Goal: Task Accomplishment & Management: Use online tool/utility

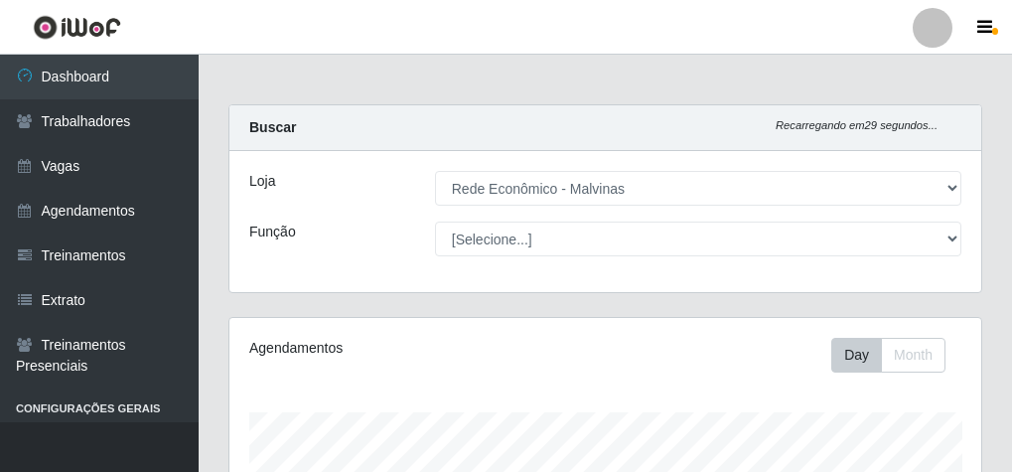
select select "194"
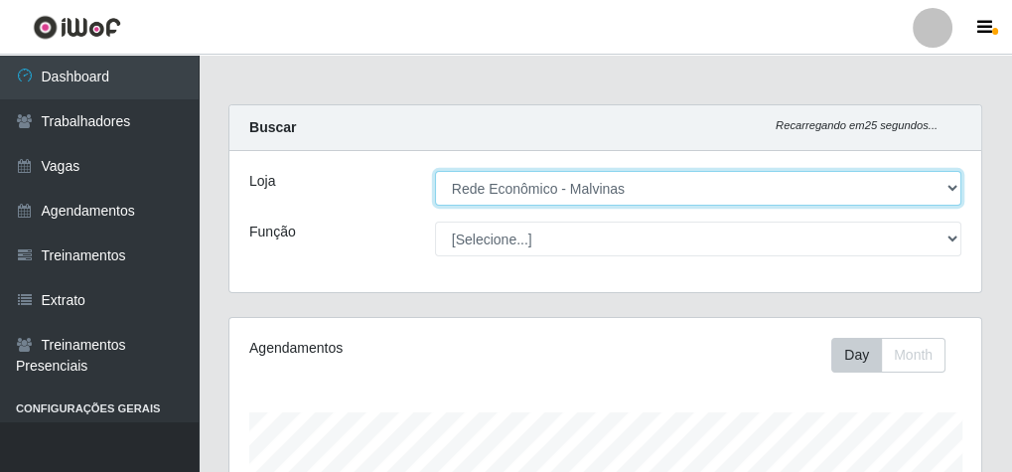
click at [573, 184] on select "[Selecione...] Rede Econômico - Malvinas Rede Econômico - Prata" at bounding box center [698, 188] width 526 height 35
click at [435, 171] on select "[Selecione...] Rede Econômico - Malvinas Rede Econômico - Prata" at bounding box center [698, 188] width 526 height 35
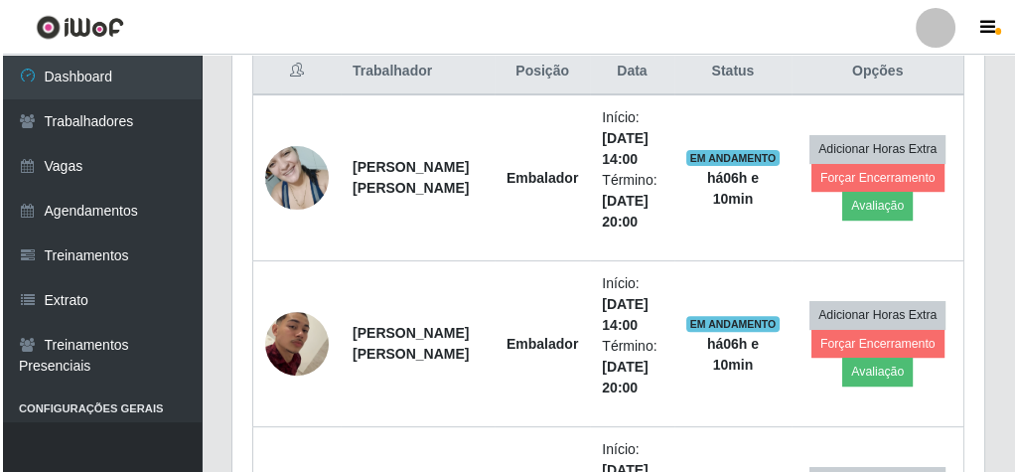
scroll to position [794, 0]
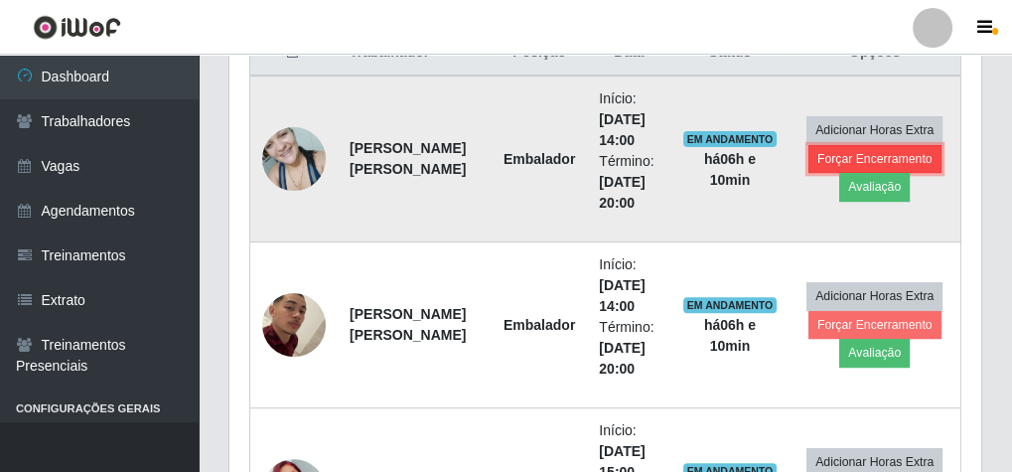
click at [835, 145] on button "Forçar Encerramento" at bounding box center [874, 159] width 133 height 28
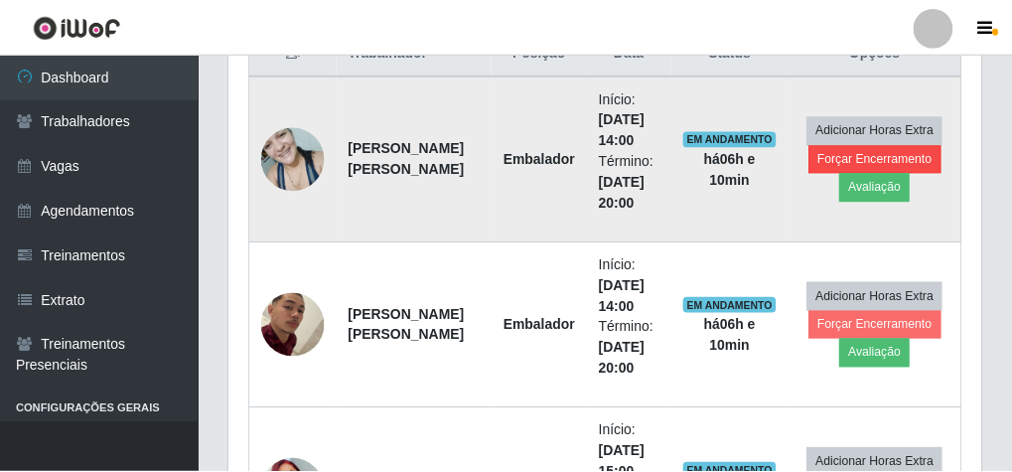
scroll to position [411, 745]
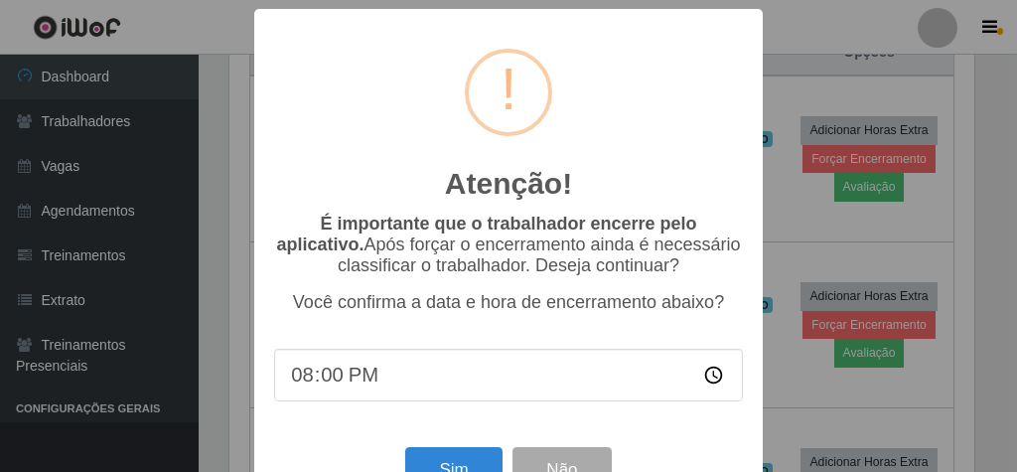
click at [834, 29] on div "Atenção! × É importante que o trabalhador encerre pelo aplicativo. Após forçar …" at bounding box center [508, 236] width 1017 height 472
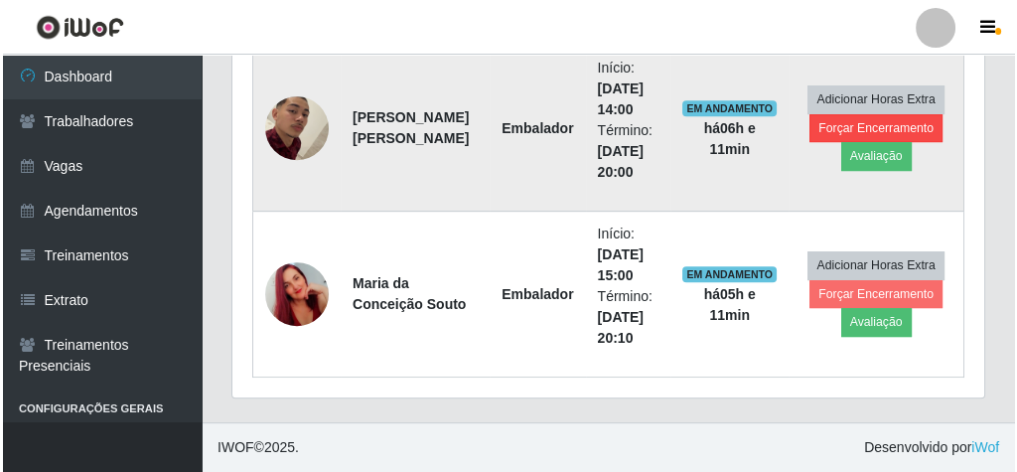
scroll to position [985, 0]
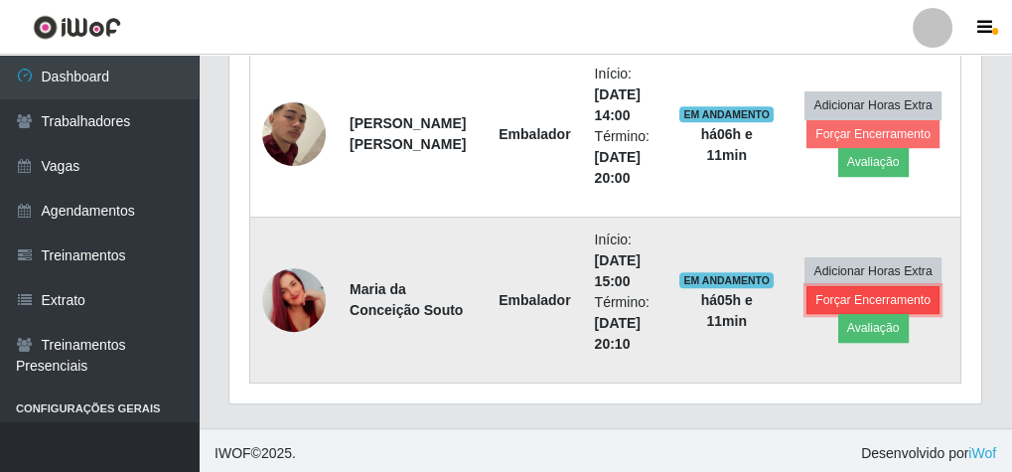
click at [881, 290] on button "Forçar Encerramento" at bounding box center [872, 300] width 133 height 28
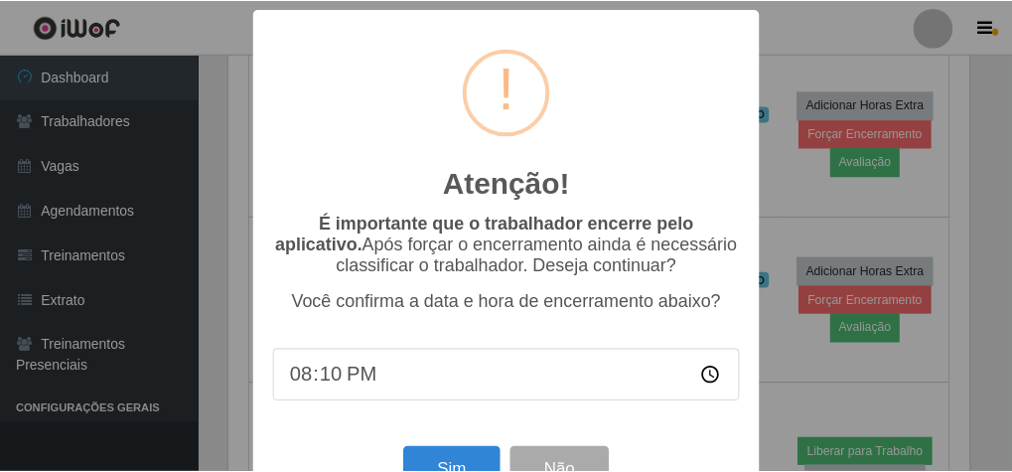
scroll to position [65, 0]
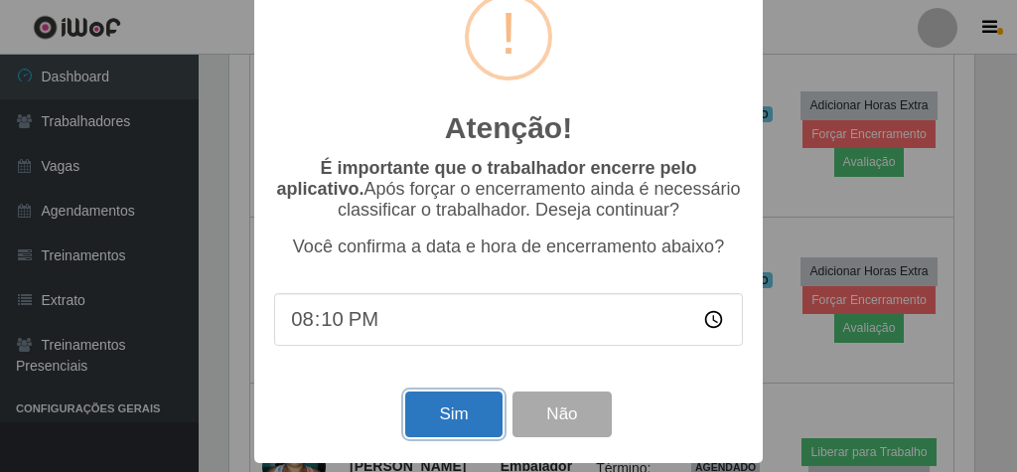
click at [470, 411] on button "Sim" at bounding box center [453, 414] width 96 height 47
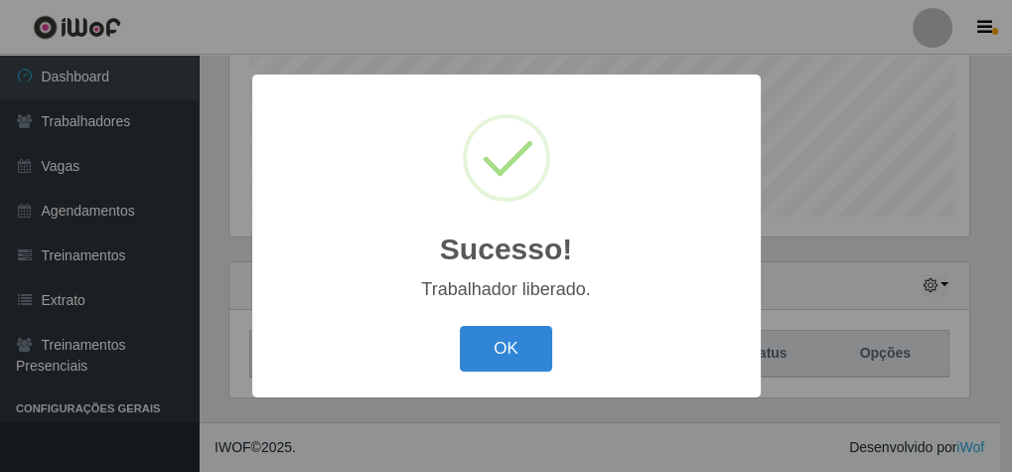
scroll to position [411, 745]
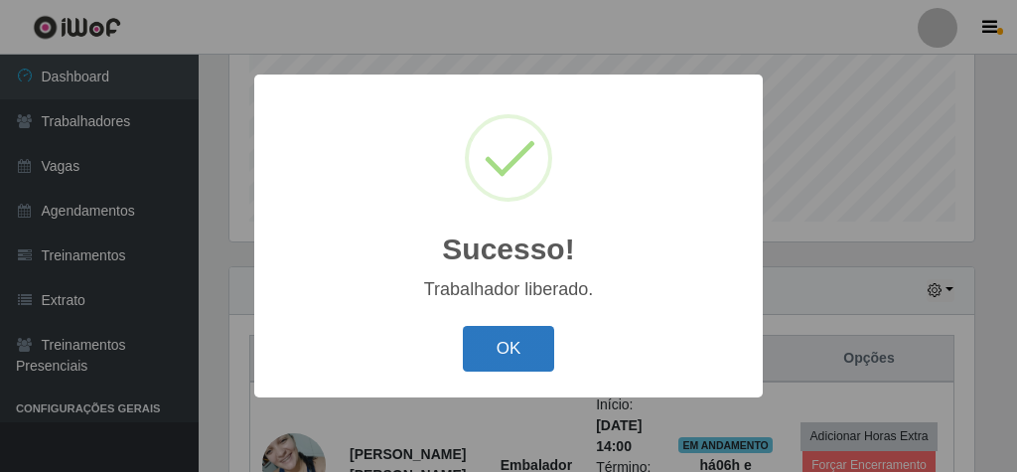
click at [473, 360] on button "OK" at bounding box center [509, 349] width 92 height 47
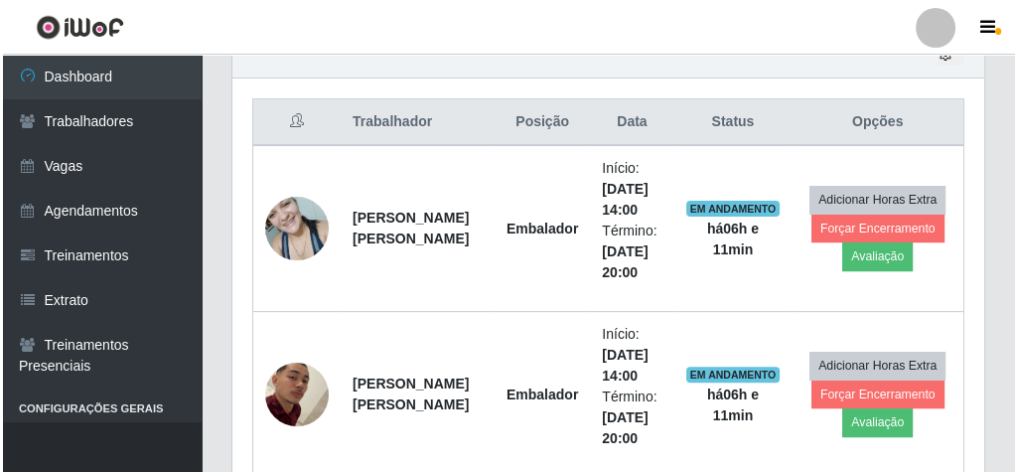
scroll to position [727, 0]
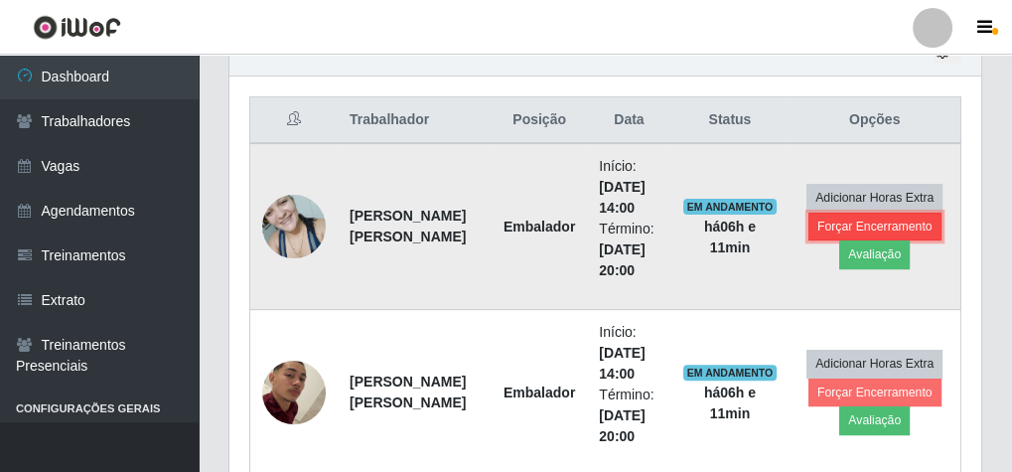
click at [867, 224] on button "Forçar Encerramento" at bounding box center [874, 226] width 133 height 28
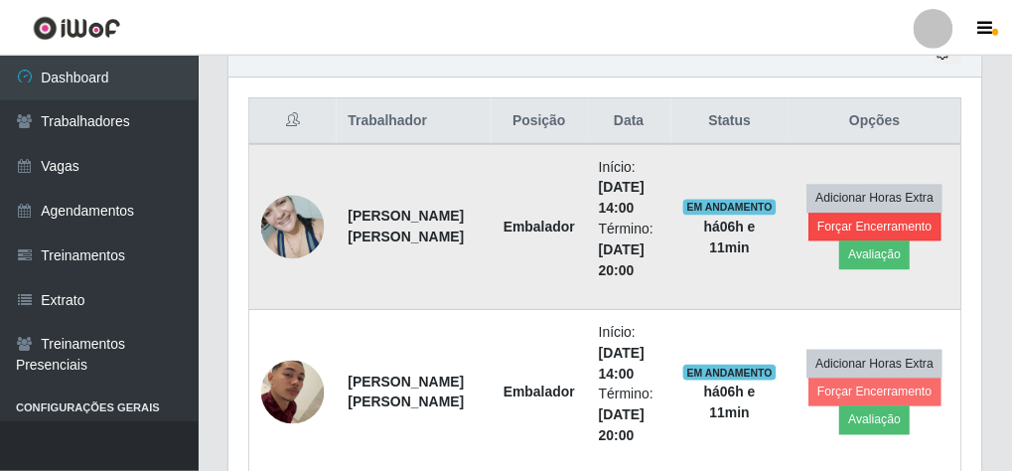
scroll to position [411, 745]
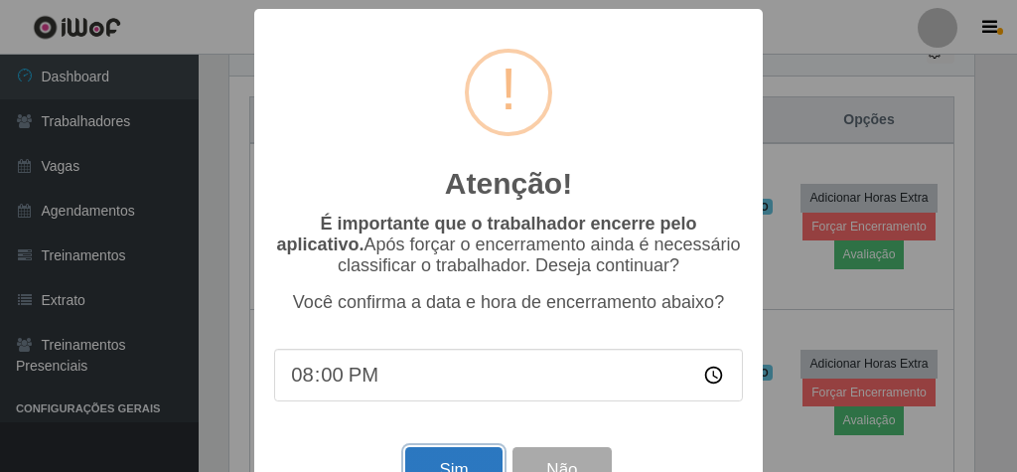
click at [450, 468] on button "Sim" at bounding box center [453, 470] width 96 height 47
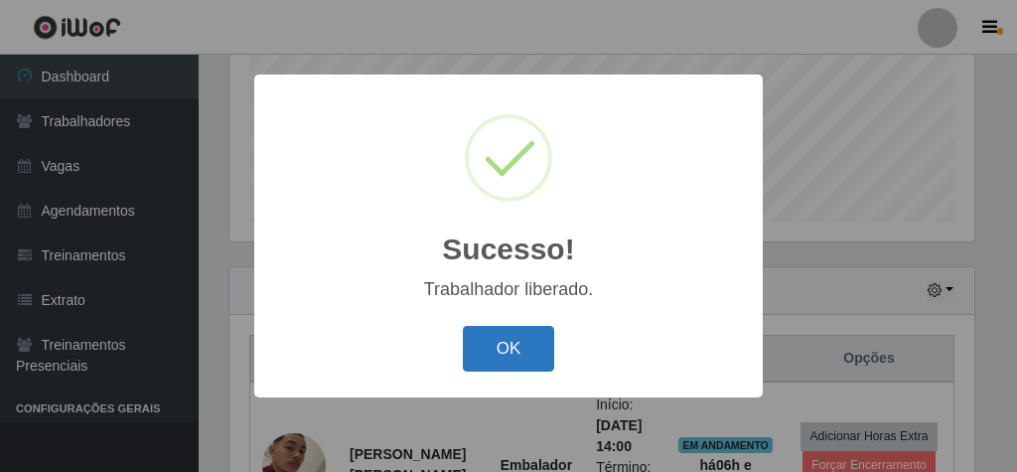
click at [539, 352] on button "OK" at bounding box center [509, 349] width 92 height 47
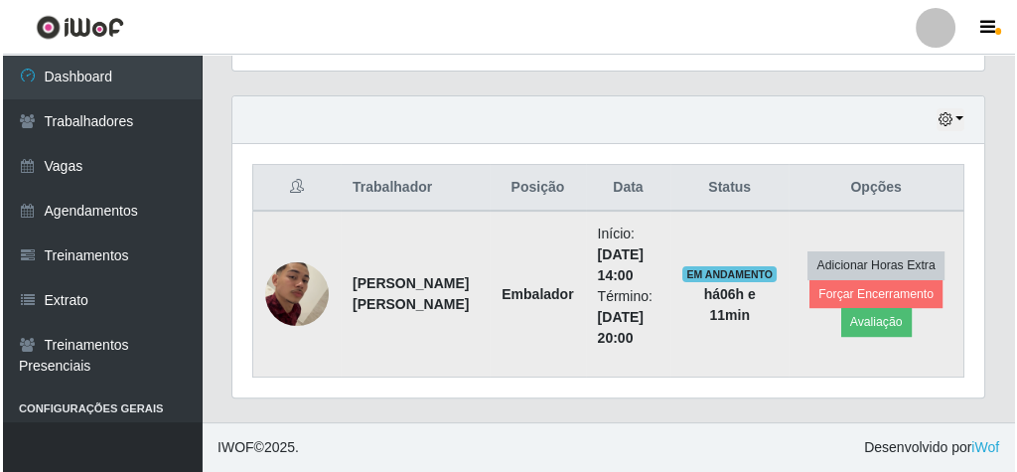
scroll to position [654, 0]
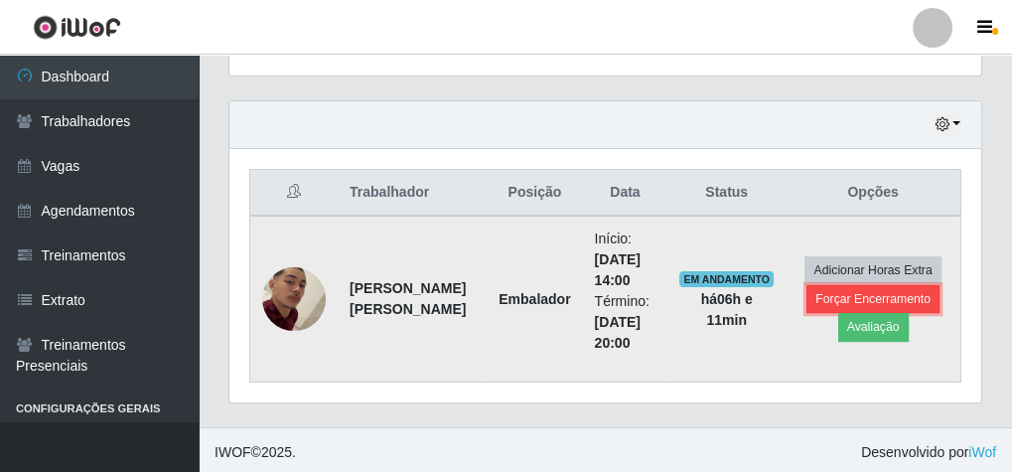
click at [848, 293] on button "Forçar Encerramento" at bounding box center [872, 299] width 133 height 28
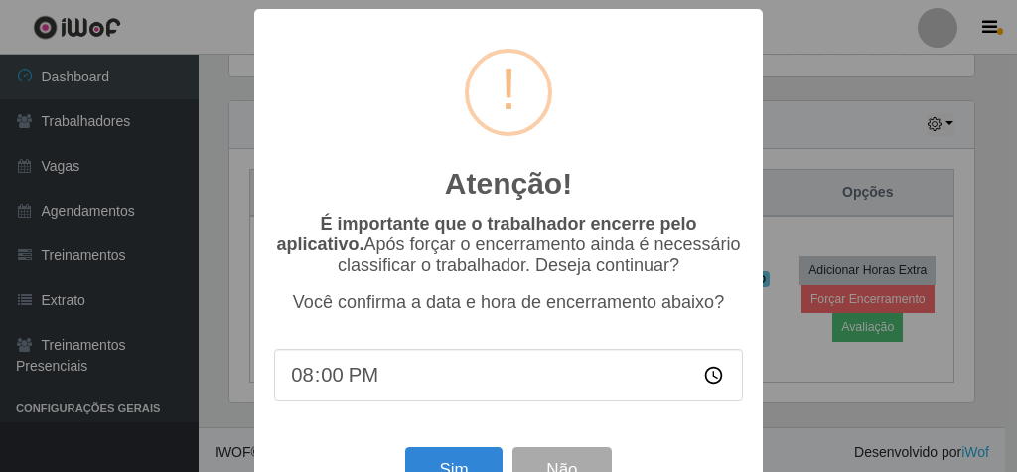
scroll to position [0, 0]
click at [471, 460] on button "Sim" at bounding box center [453, 470] width 96 height 47
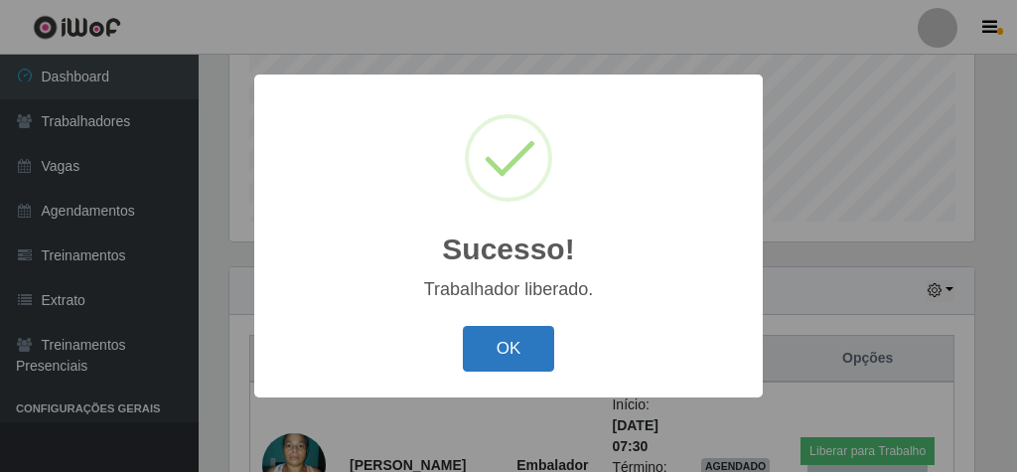
click at [502, 353] on button "OK" at bounding box center [509, 349] width 92 height 47
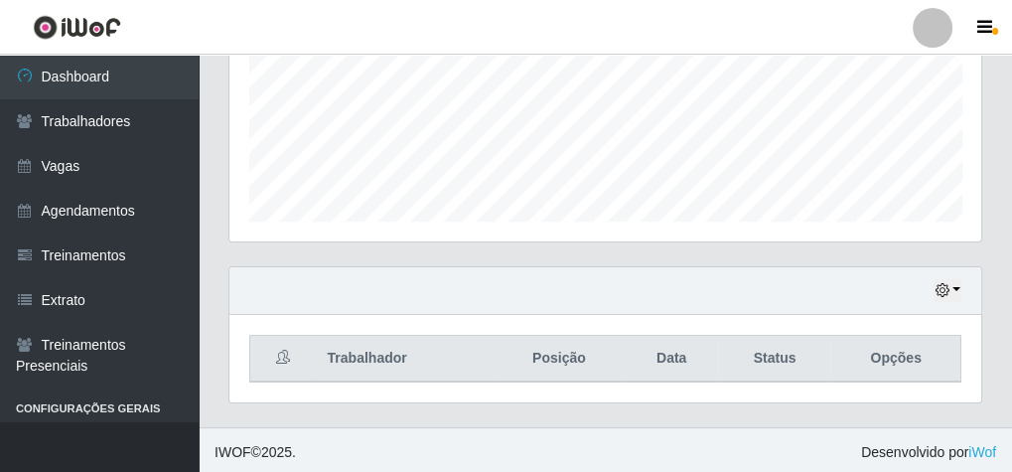
scroll to position [647, 0]
